Goal: Information Seeking & Learning: Learn about a topic

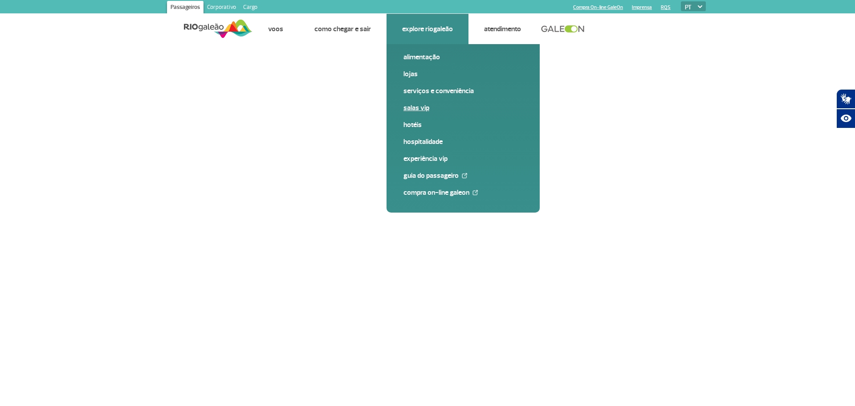
click at [412, 110] on link "Salas VIP" at bounding box center [463, 108] width 119 height 10
click at [421, 108] on link "Salas VIP" at bounding box center [463, 108] width 119 height 10
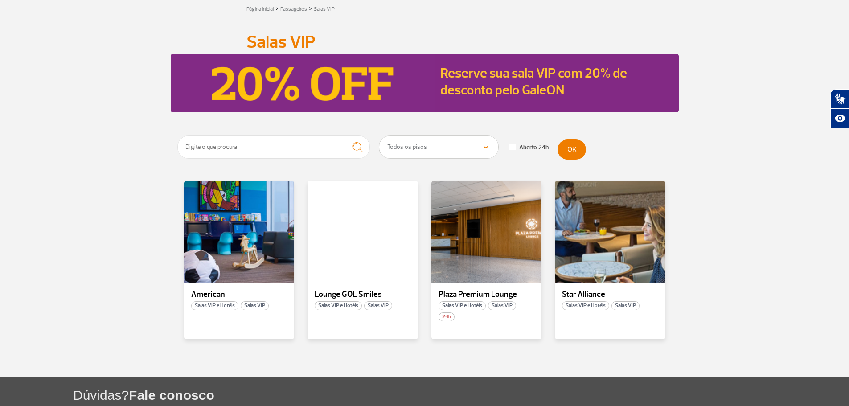
scroll to position [45, 0]
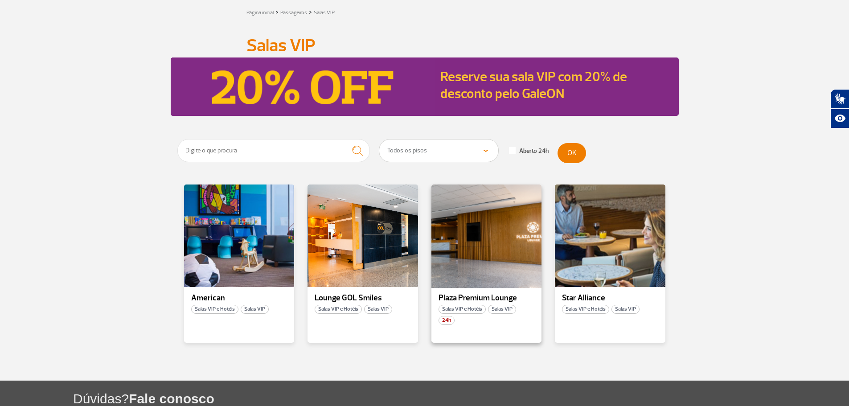
click at [471, 230] on div at bounding box center [486, 236] width 112 height 105
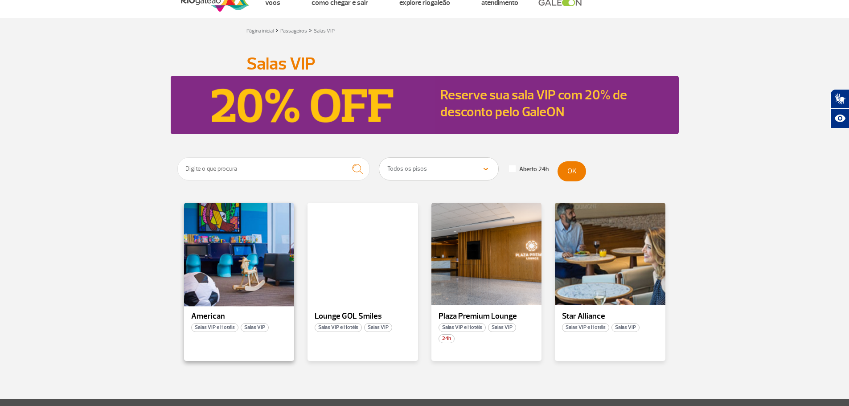
scroll to position [89, 0]
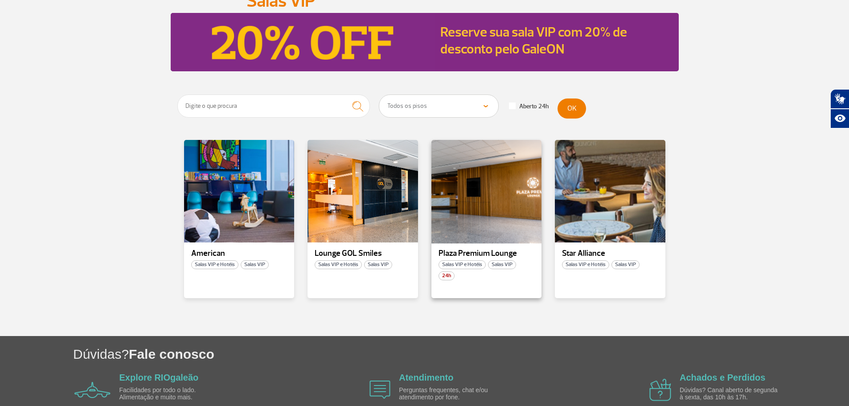
click at [484, 228] on div at bounding box center [486, 191] width 112 height 105
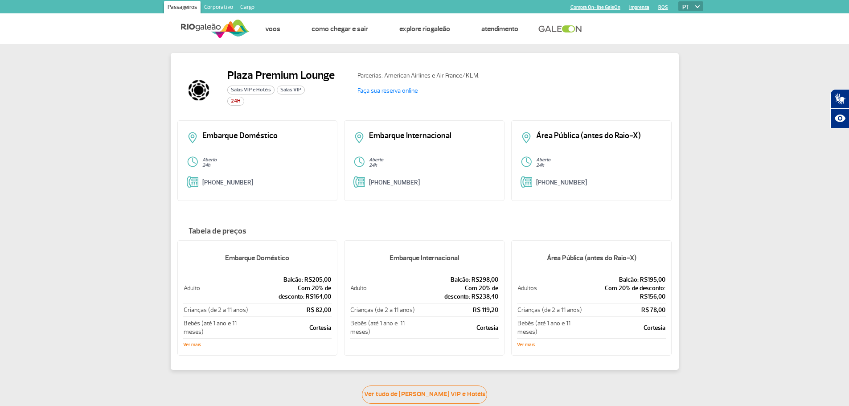
scroll to position [45, 0]
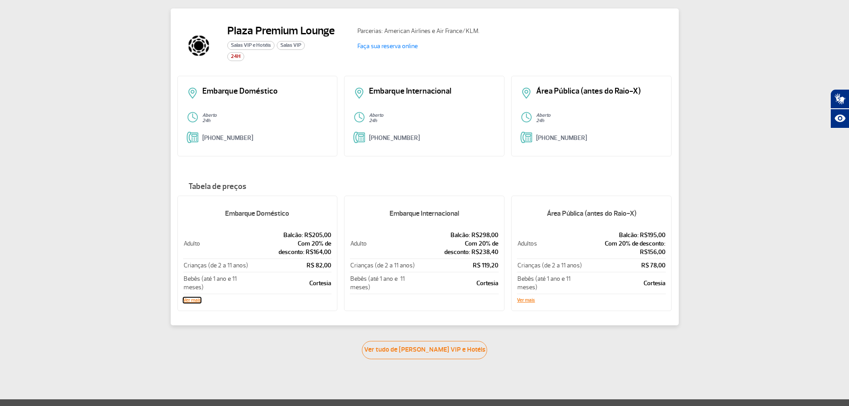
click at [192, 299] on button "Ver mais" at bounding box center [192, 300] width 18 height 5
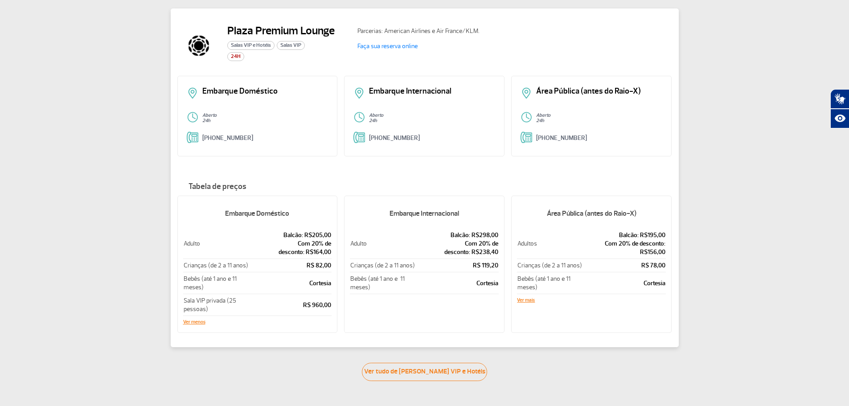
click at [272, 107] on div "Embarque Doméstico Aberto 24h +55 (21) 3398-2751" at bounding box center [257, 116] width 160 height 81
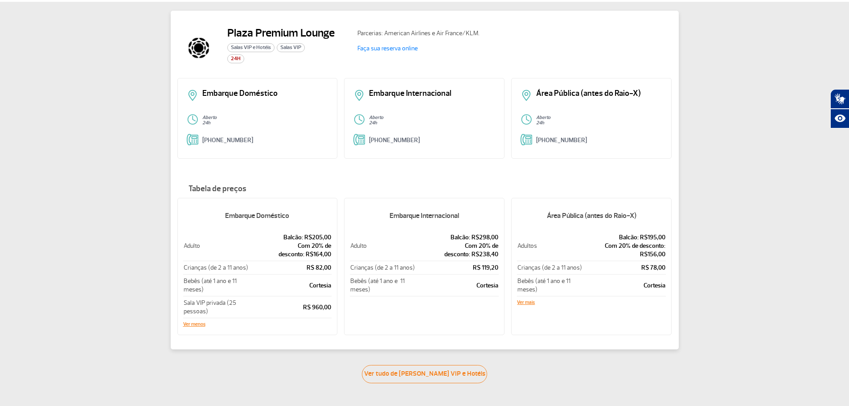
scroll to position [0, 0]
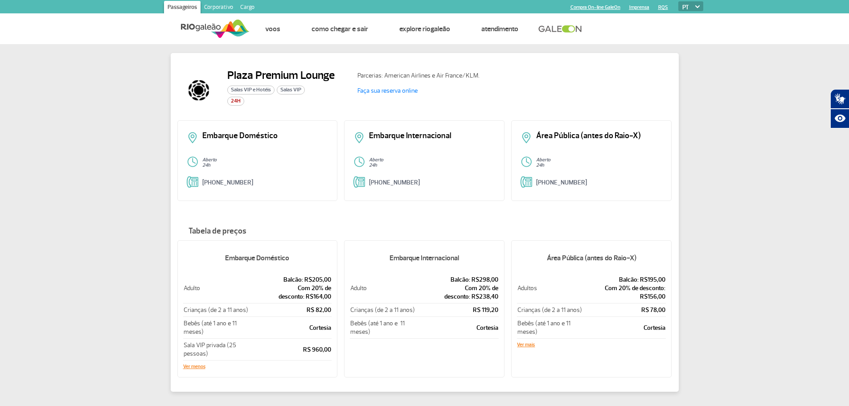
click at [246, 169] on div "Embarque Doméstico Aberto 24h +55 (21) 3398-2751" at bounding box center [257, 160] width 160 height 81
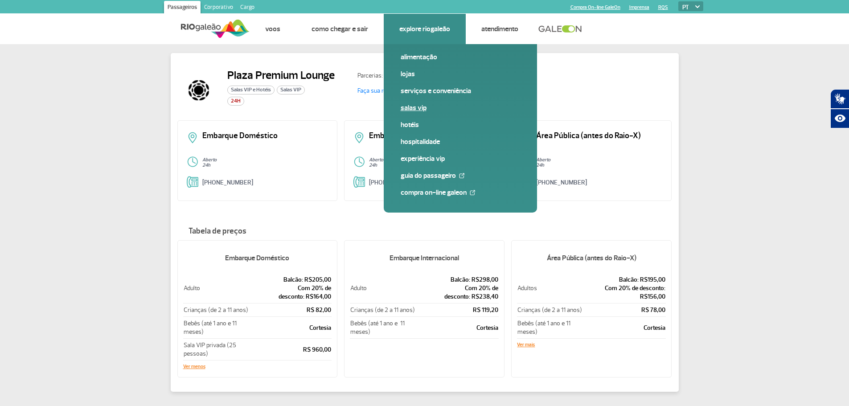
click at [405, 109] on link "Salas VIP" at bounding box center [459, 108] width 119 height 10
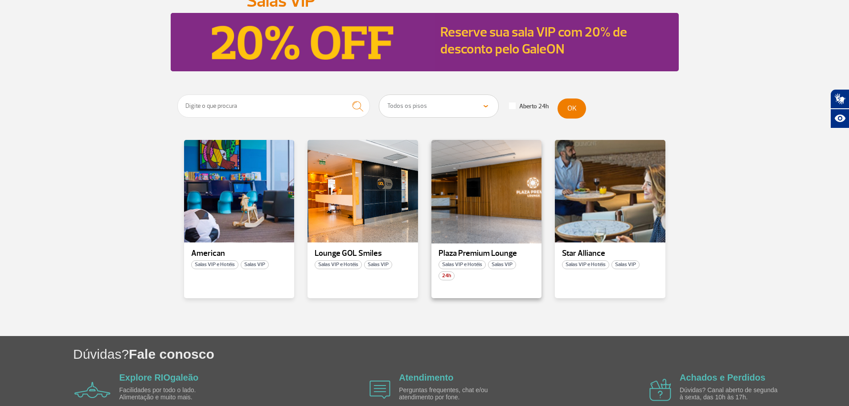
scroll to position [137, 0]
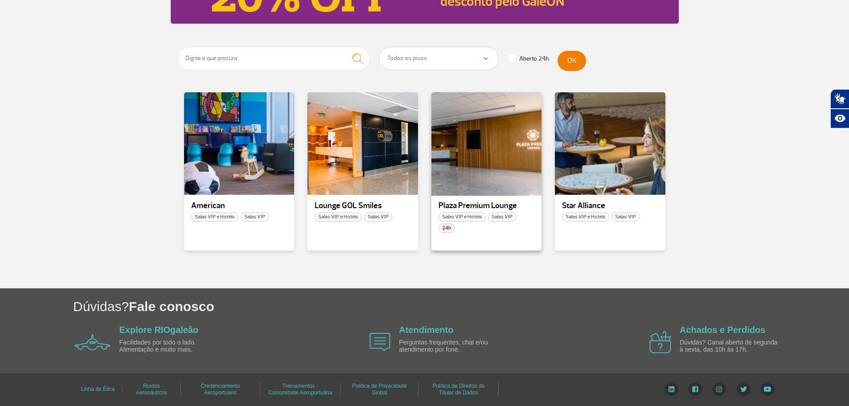
click at [487, 156] on div at bounding box center [486, 143] width 112 height 105
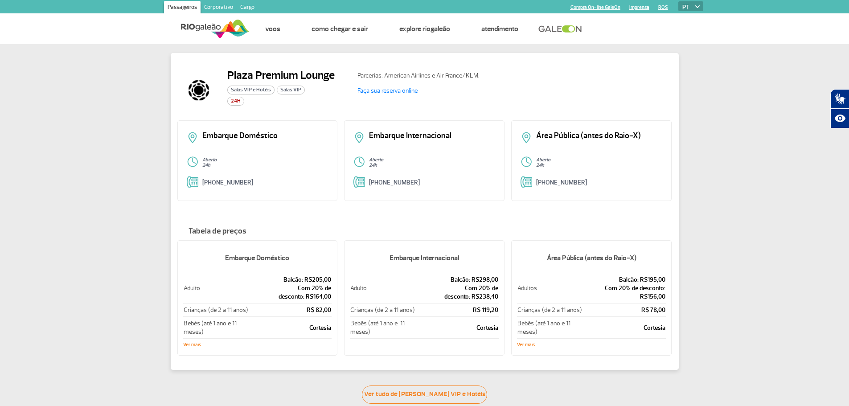
scroll to position [45, 0]
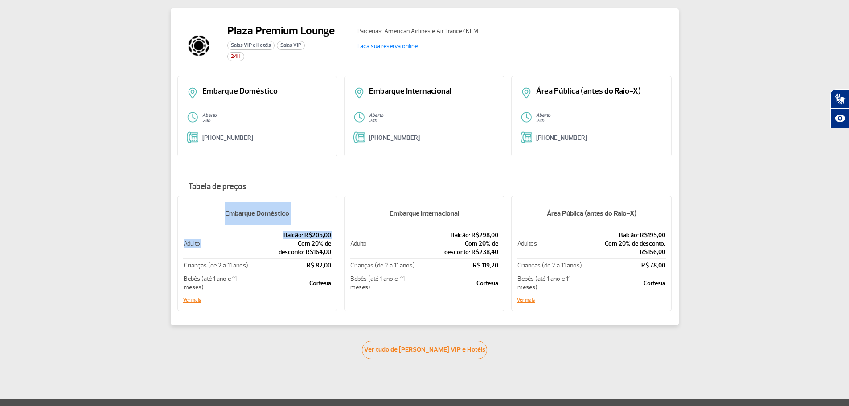
drag, startPoint x: 211, startPoint y: 210, endPoint x: 268, endPoint y: 261, distance: 76.7
click at [266, 257] on div "Embarque Doméstico Adulto Balcão: R$205,00 Com 20% de desconto: R$164,00 Crianç…" at bounding box center [257, 253] width 160 height 115
click at [268, 261] on td "R$ 82,00" at bounding box center [290, 265] width 82 height 13
click at [188, 300] on button "Ver mais" at bounding box center [192, 300] width 18 height 5
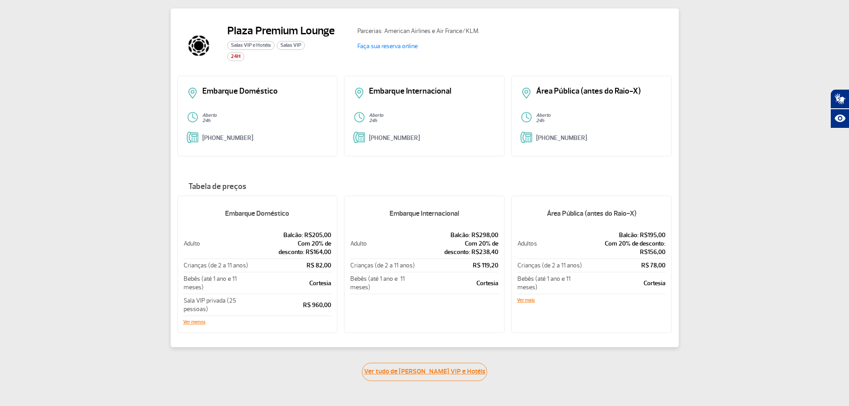
click at [411, 372] on link "Ver tudo de Salas VIP e Hotéis" at bounding box center [424, 372] width 125 height 18
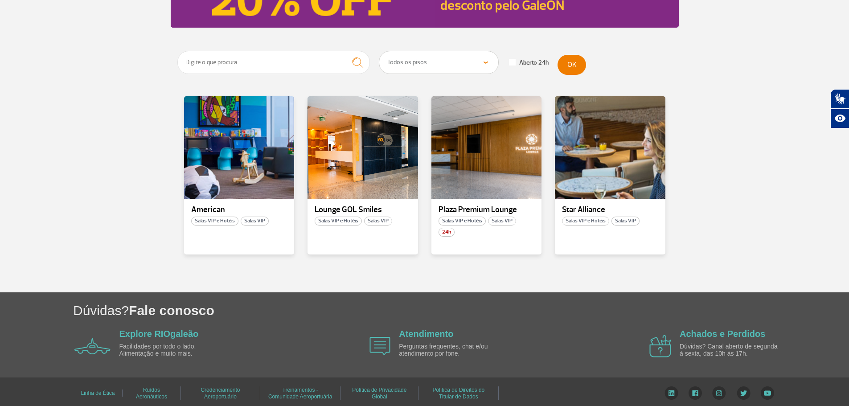
scroll to position [134, 0]
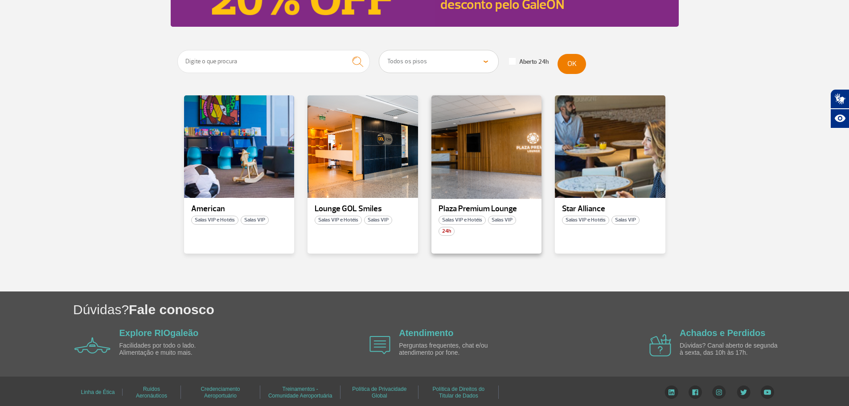
click at [474, 165] on div at bounding box center [486, 146] width 112 height 105
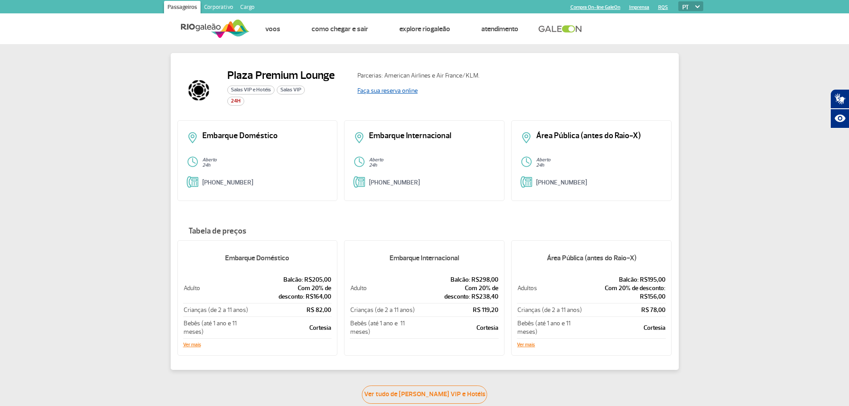
click at [391, 90] on link "Faça sua reserva online" at bounding box center [387, 91] width 60 height 8
